Goal: Task Accomplishment & Management: Use online tool/utility

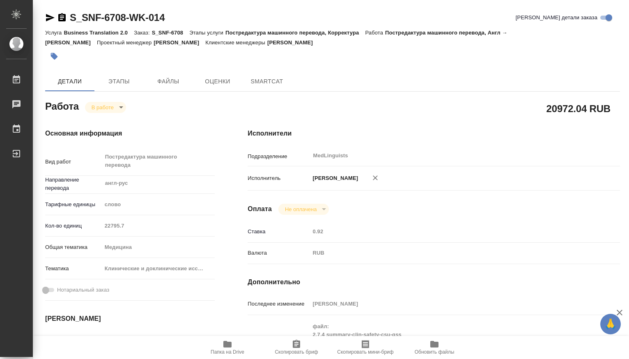
type textarea "x"
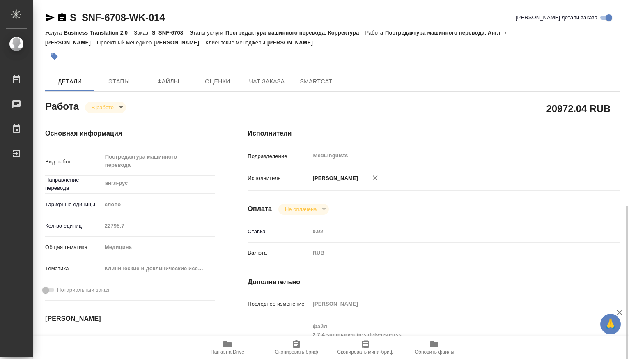
type textarea "x"
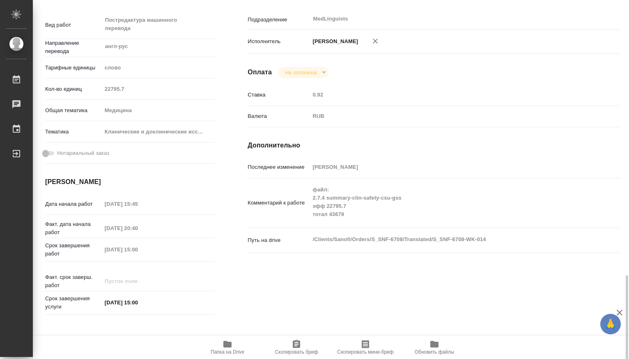
scroll to position [273, 0]
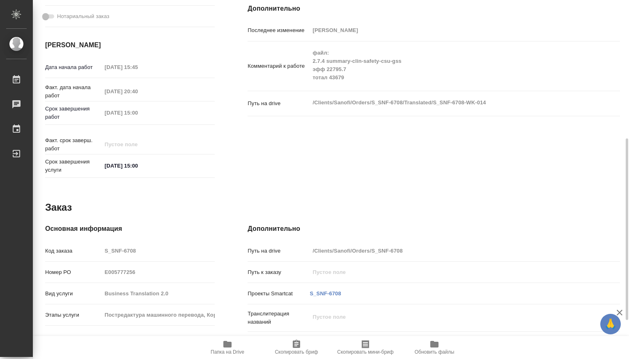
type textarea "x"
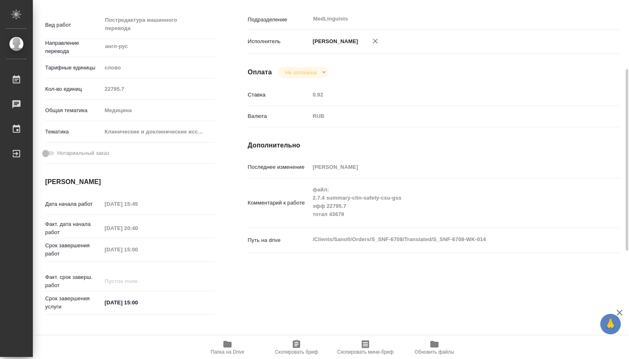
scroll to position [0, 0]
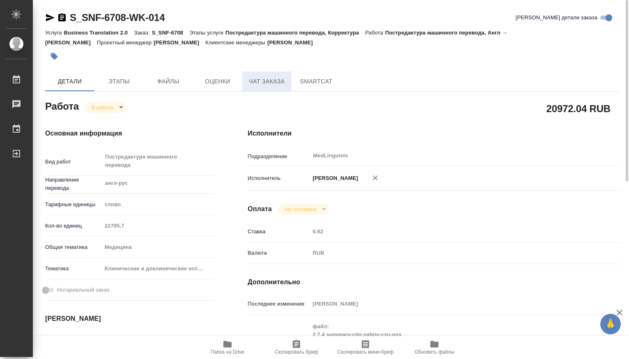
type textarea "x"
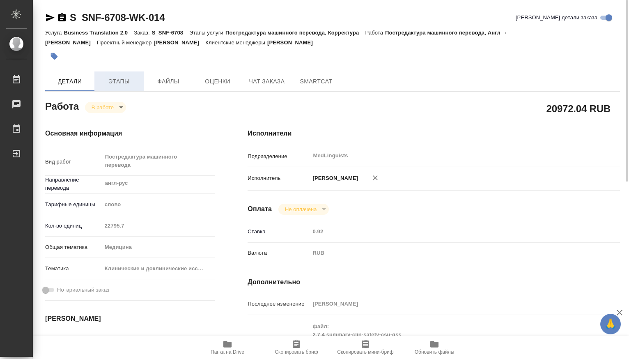
click at [128, 78] on span "Этапы" at bounding box center [118, 81] width 39 height 10
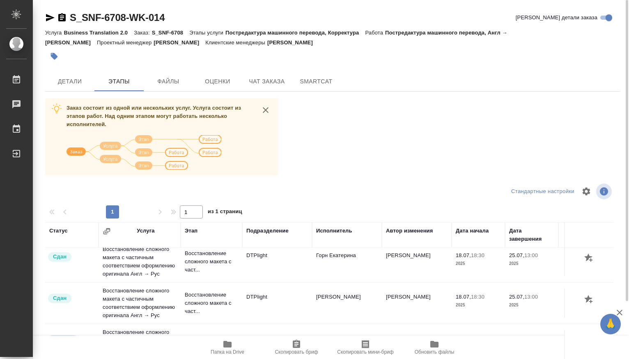
scroll to position [192, 0]
